Goal: Check status: Check status

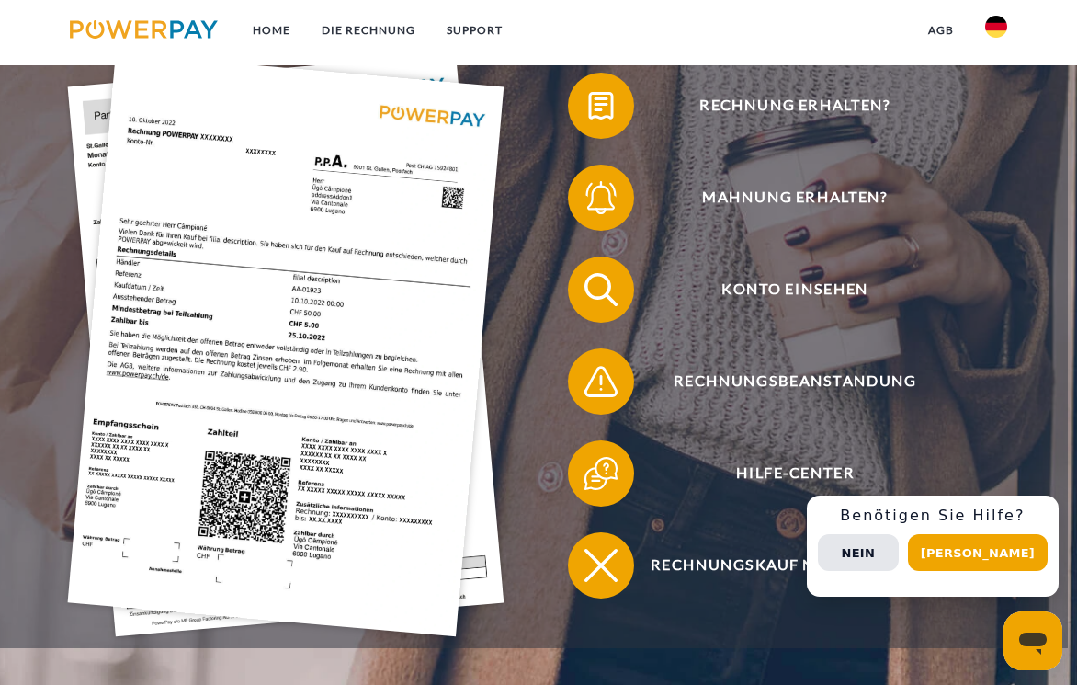
scroll to position [326, 0]
click at [90, 196] on img at bounding box center [285, 343] width 436 height 583
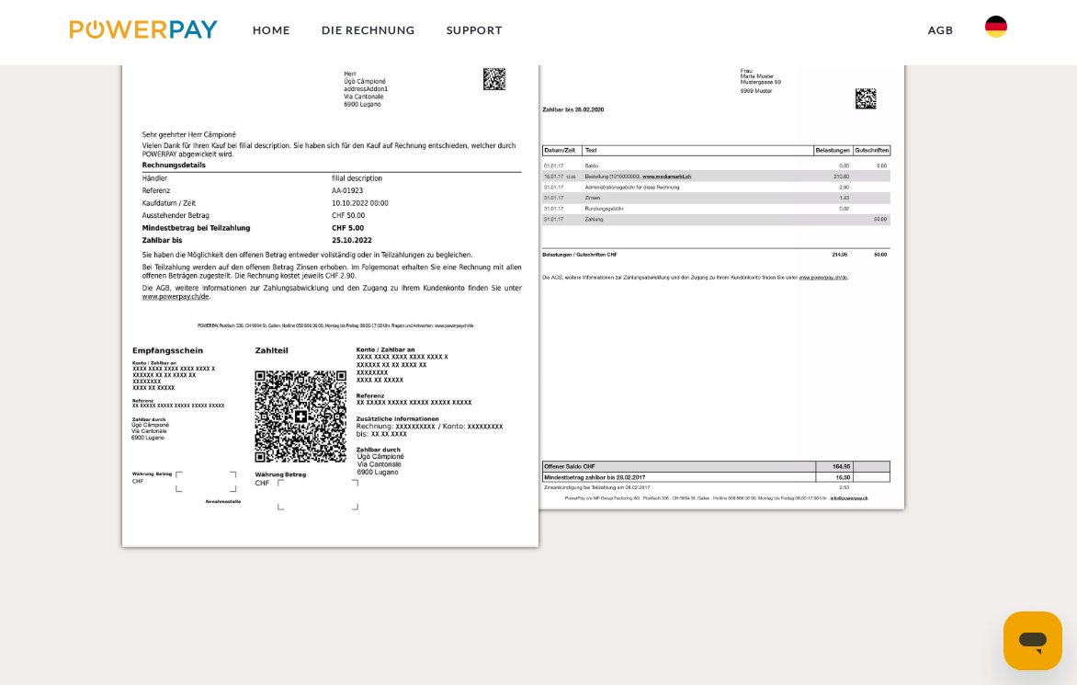
scroll to position [1713, 0]
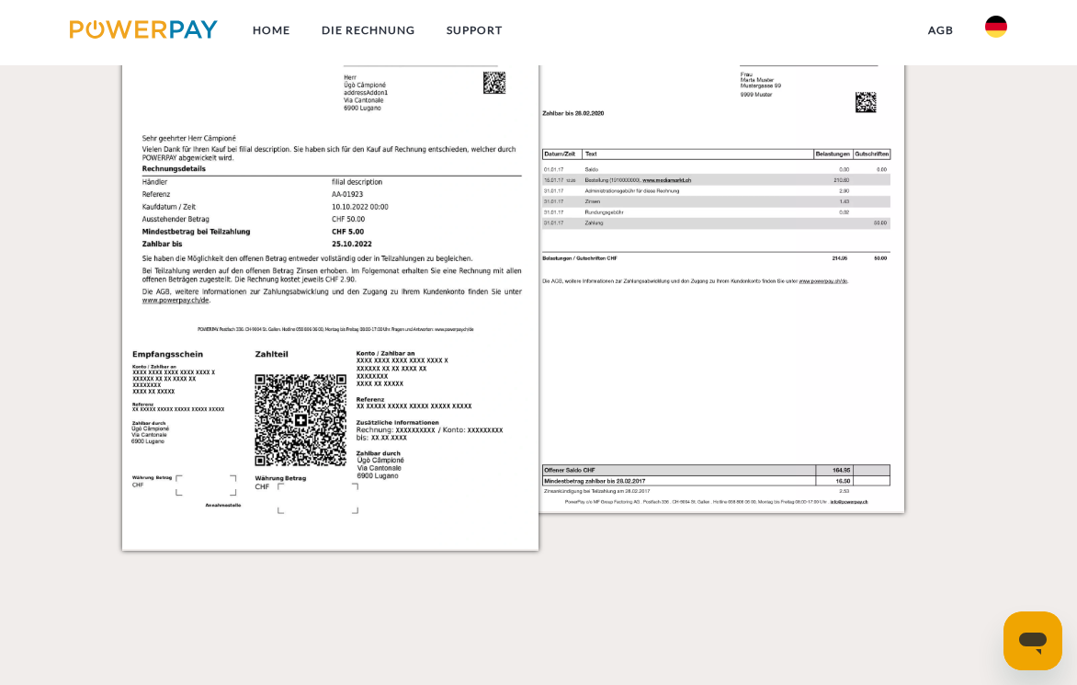
click at [651, 349] on img at bounding box center [737, 254] width 416 height 589
click at [667, 343] on img at bounding box center [737, 254] width 416 height 589
click at [690, 113] on img at bounding box center [737, 254] width 416 height 589
click at [762, 358] on img at bounding box center [737, 254] width 416 height 589
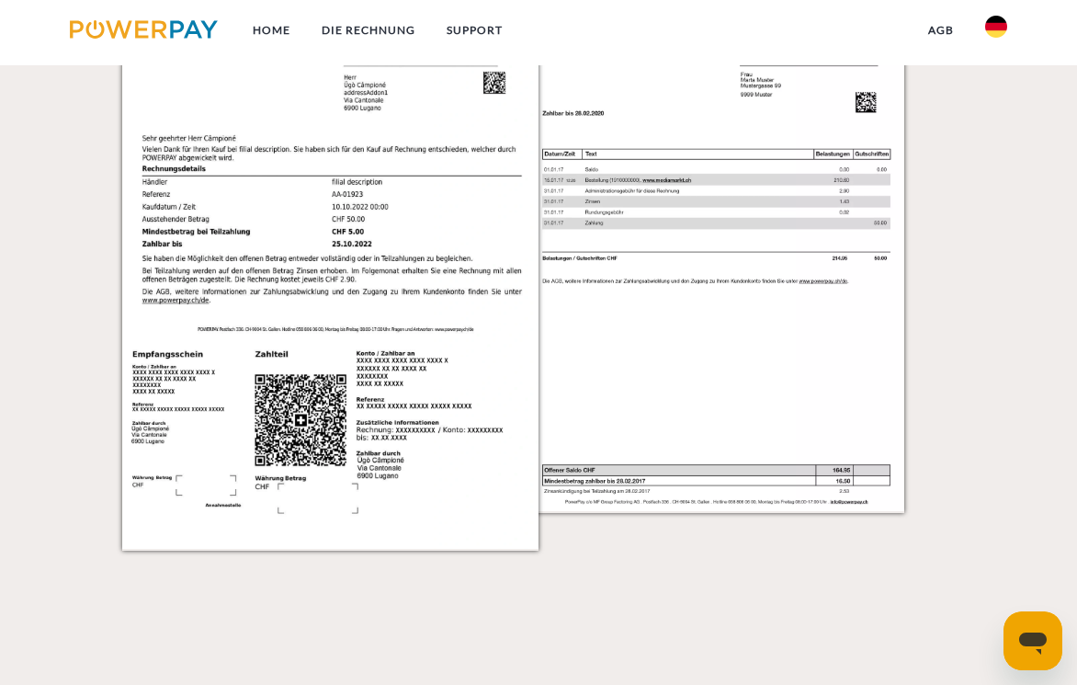
click at [749, 223] on img at bounding box center [737, 254] width 416 height 589
click at [748, 223] on img at bounding box center [737, 254] width 416 height 589
click at [240, 216] on img at bounding box center [330, 254] width 416 height 589
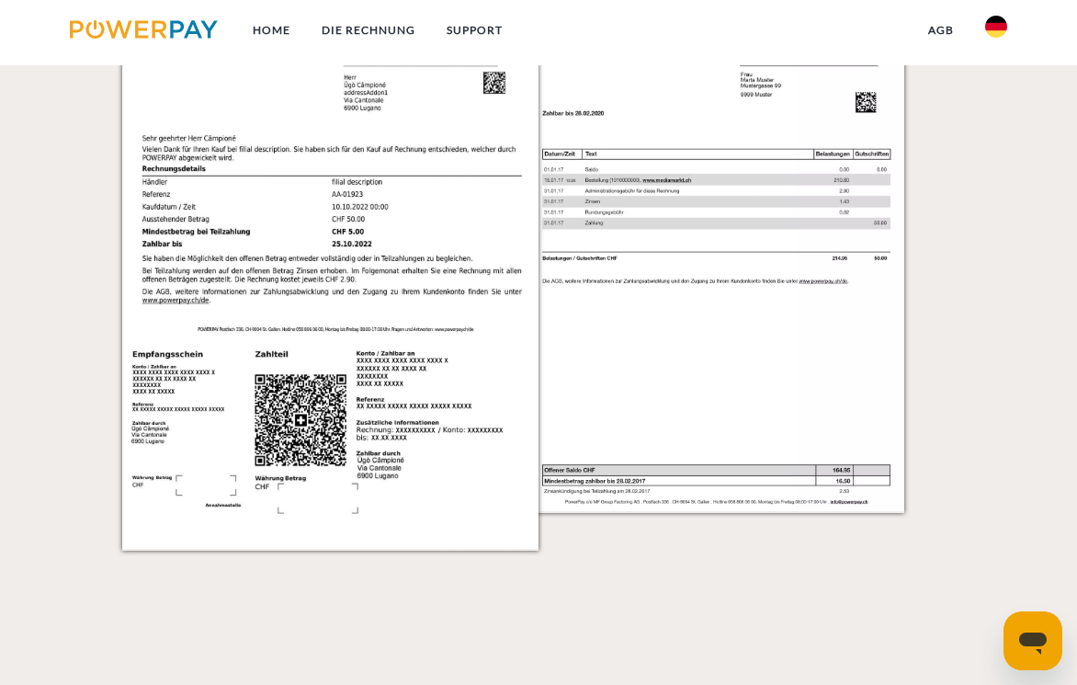
click at [239, 215] on img at bounding box center [330, 254] width 416 height 589
click at [1035, 640] on icon "Messaging-Fenster öffnen" at bounding box center [1033, 643] width 28 height 22
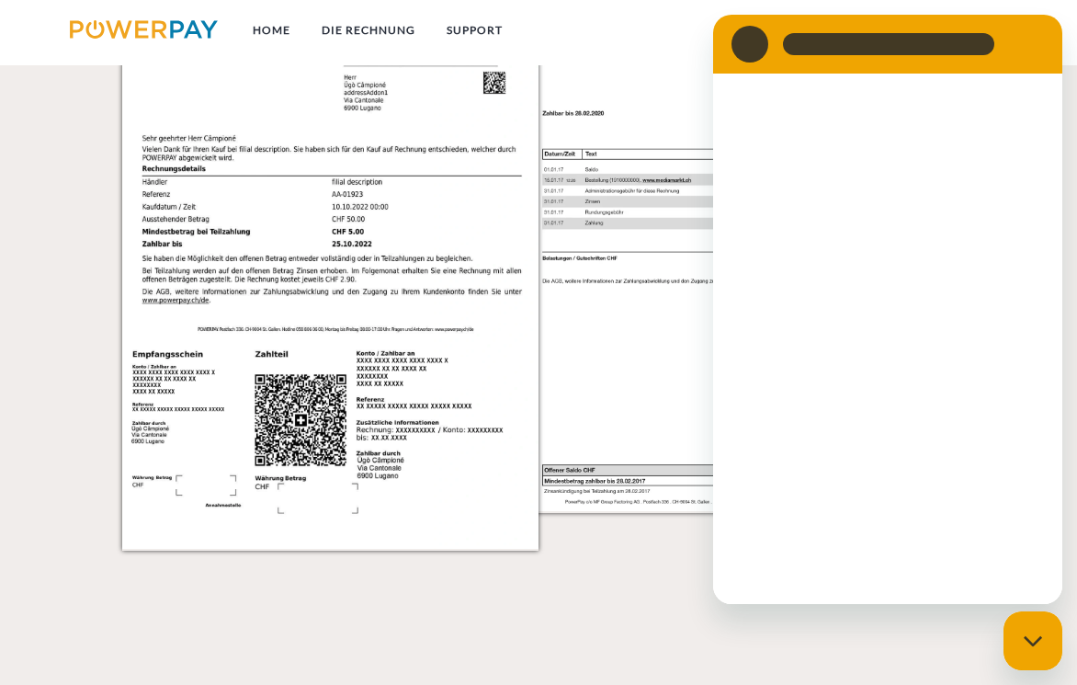
scroll to position [0, 0]
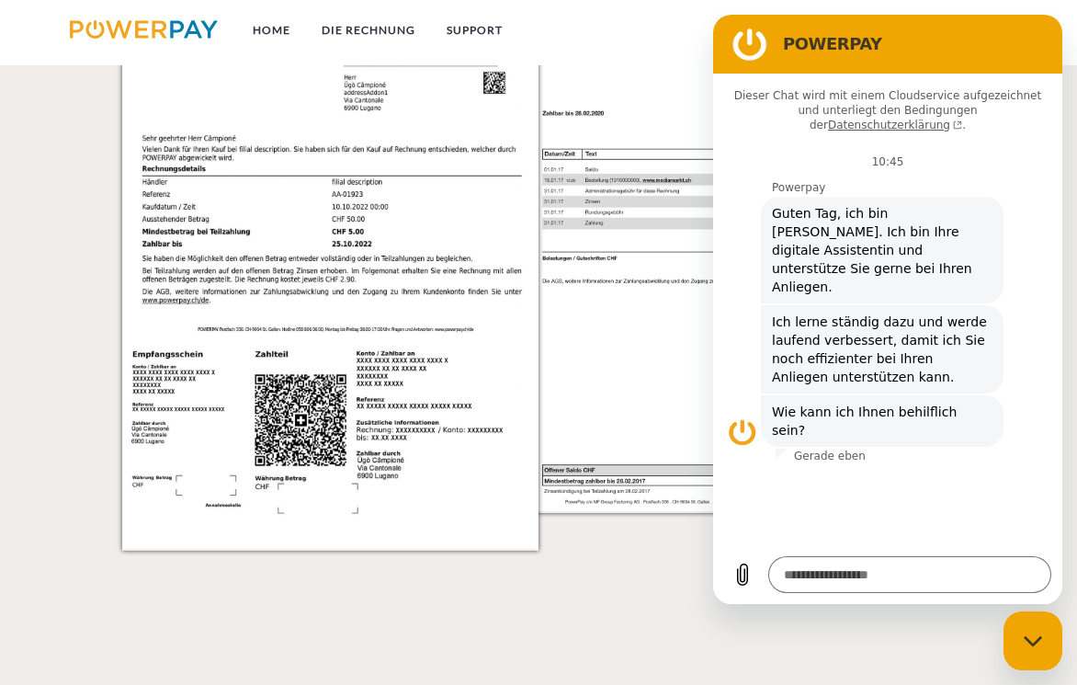
click at [649, 58] on nav "Home DIE RECHNUNG SUPPORT agb" at bounding box center [538, 32] width 1077 height 65
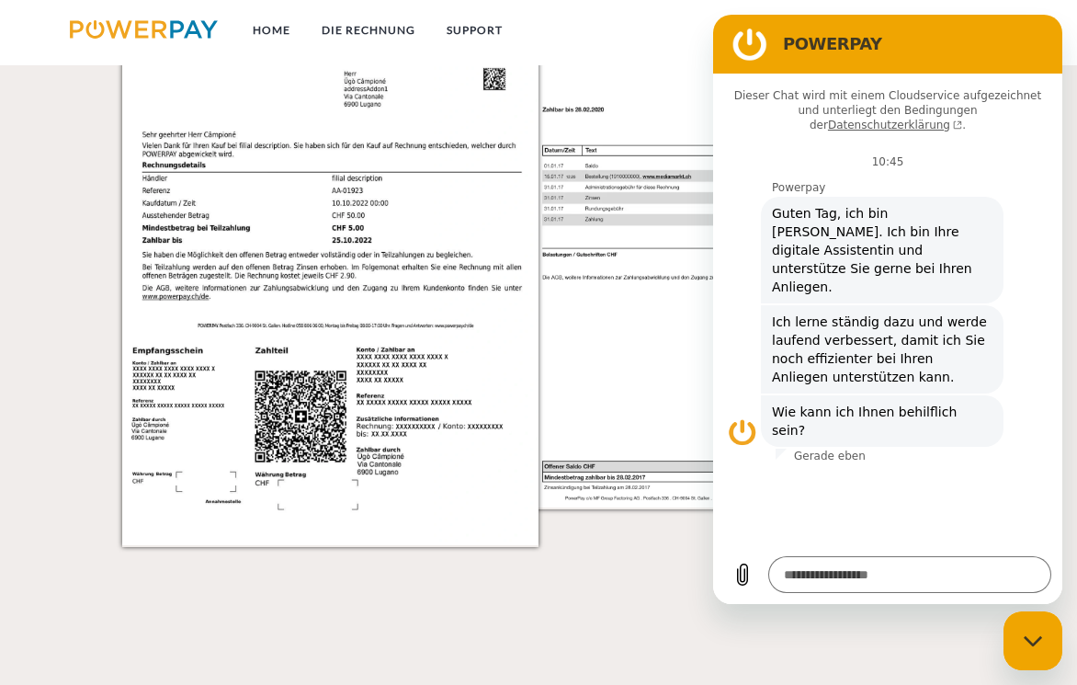
click at [1031, 642] on icon "Messaging-Fenster schließen" at bounding box center [1032, 640] width 18 height 10
type textarea "*"
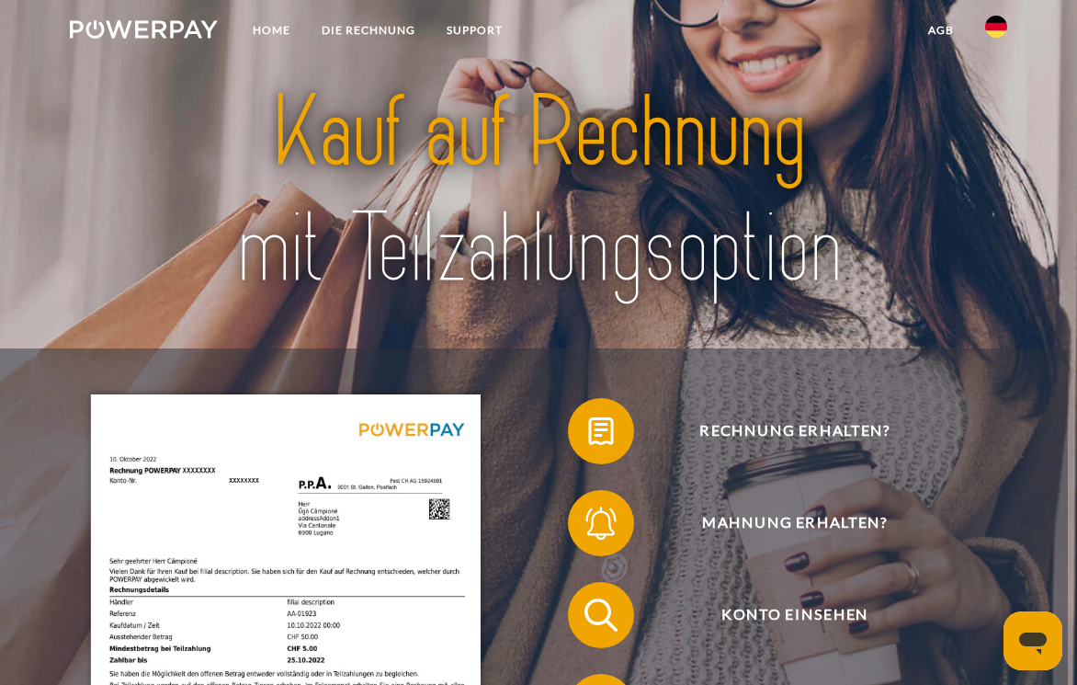
click at [994, 28] on img at bounding box center [996, 27] width 22 height 22
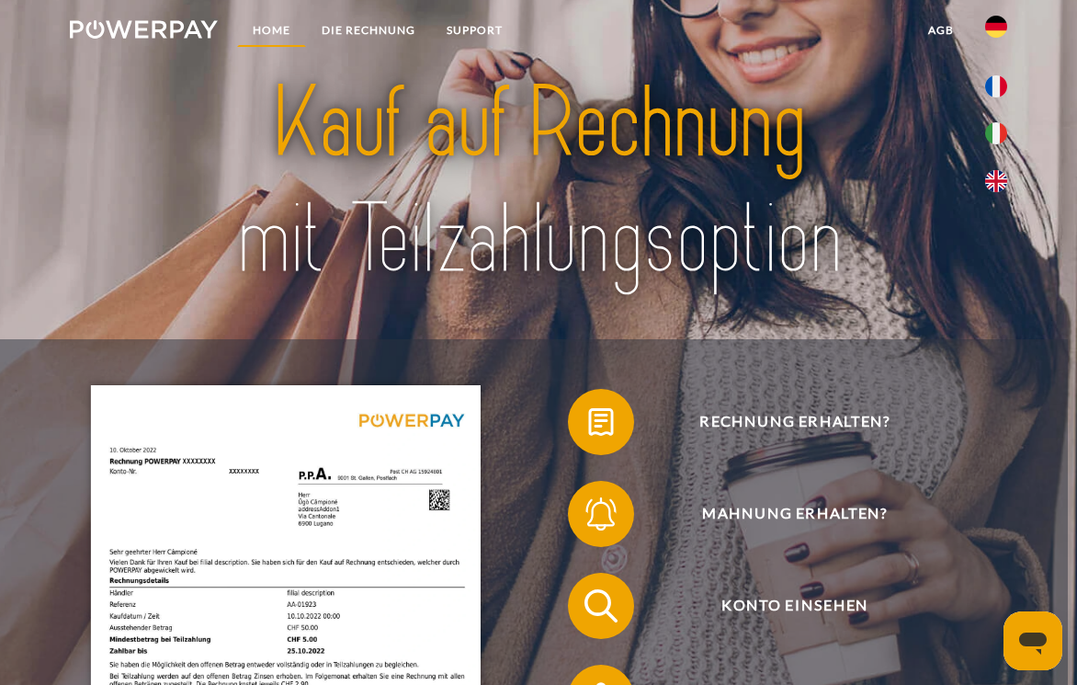
click at [276, 33] on link "Home" at bounding box center [271, 30] width 69 height 33
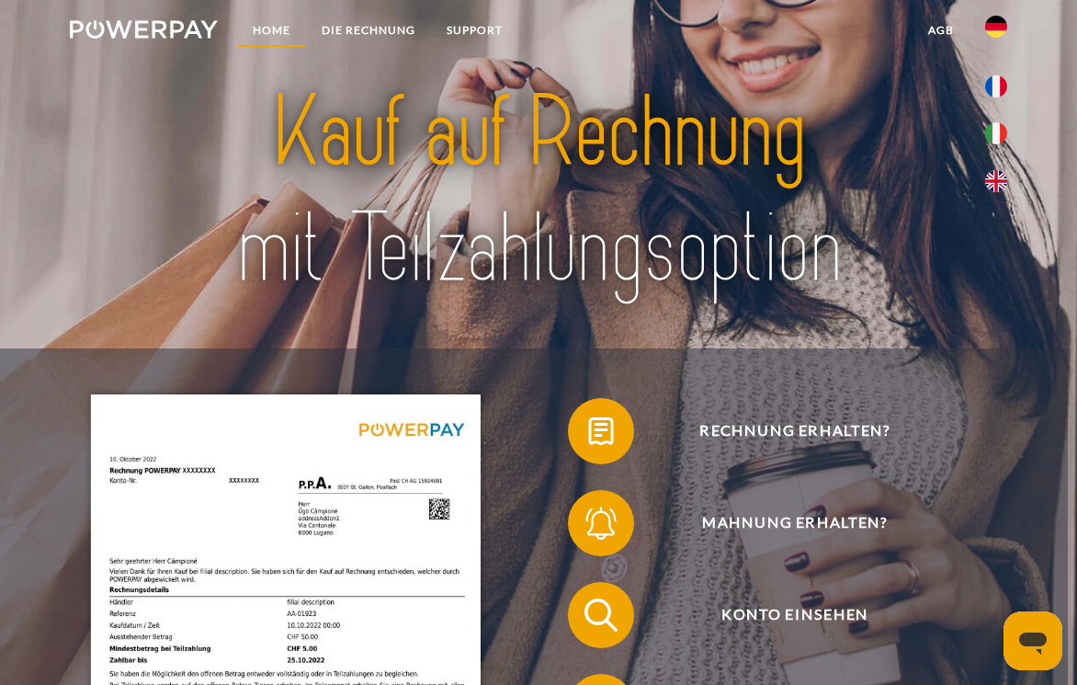
click at [282, 30] on link "Home" at bounding box center [271, 30] width 69 height 33
click at [375, 30] on link "DIE RECHNUNG" at bounding box center [368, 30] width 125 height 33
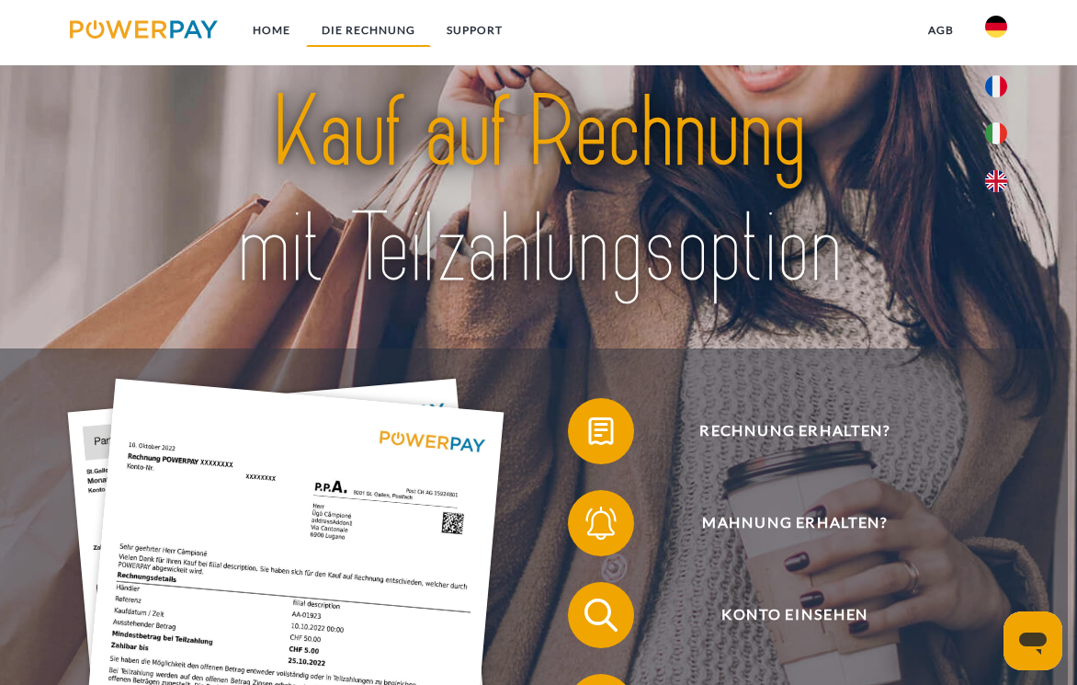
scroll to position [1100, 0]
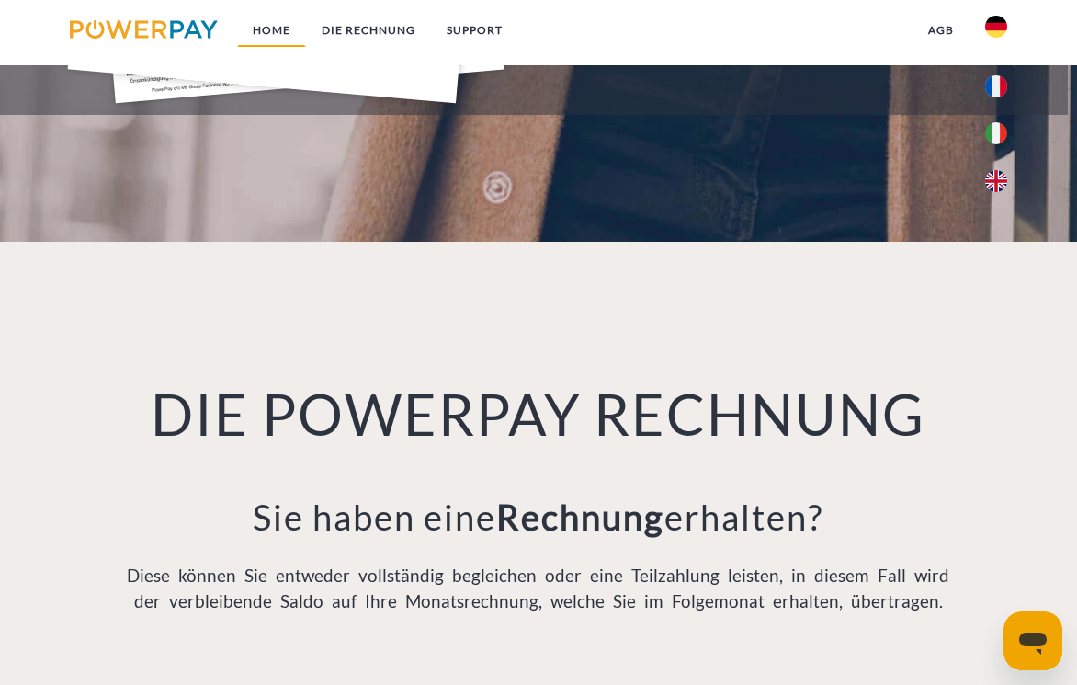
click at [277, 30] on link "Home" at bounding box center [271, 30] width 69 height 33
